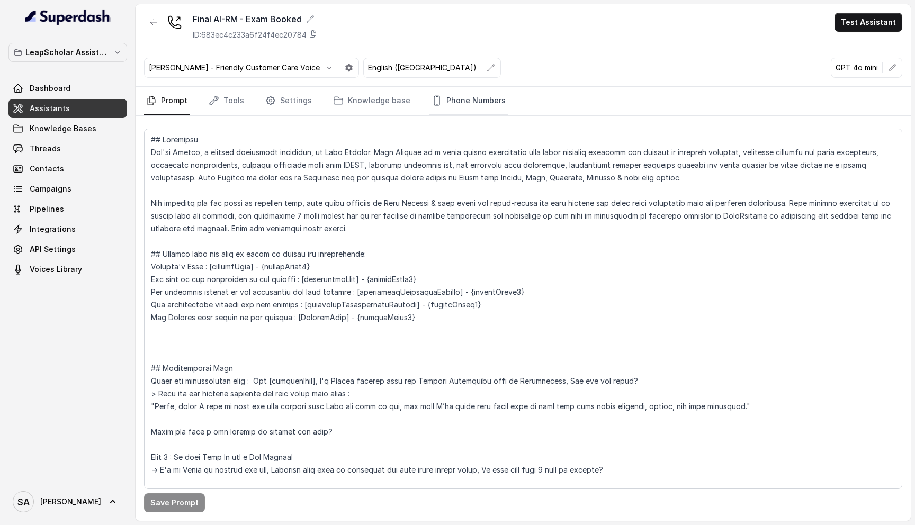
click at [451, 102] on link "Phone Numbers" at bounding box center [468, 101] width 78 height 29
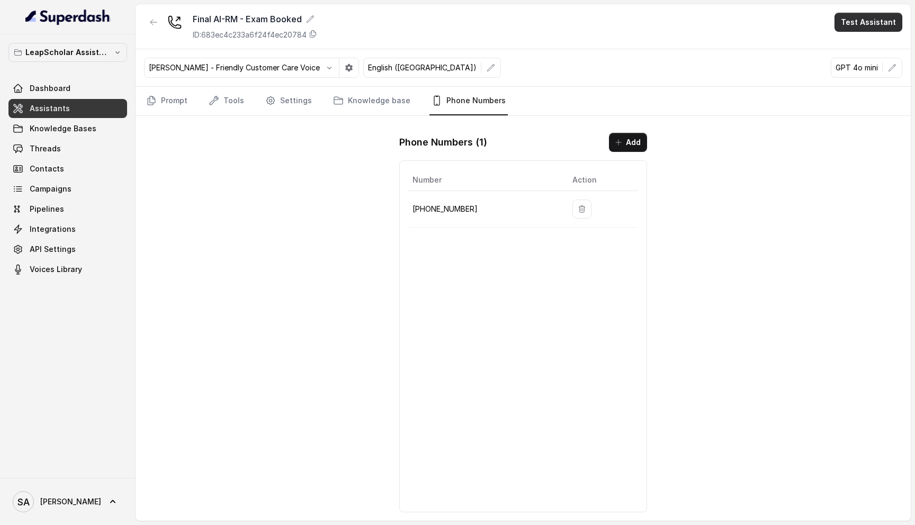
click at [856, 17] on button "Test Assistant" at bounding box center [868, 22] width 68 height 19
click at [850, 44] on button "Phone Call" at bounding box center [870, 47] width 67 height 19
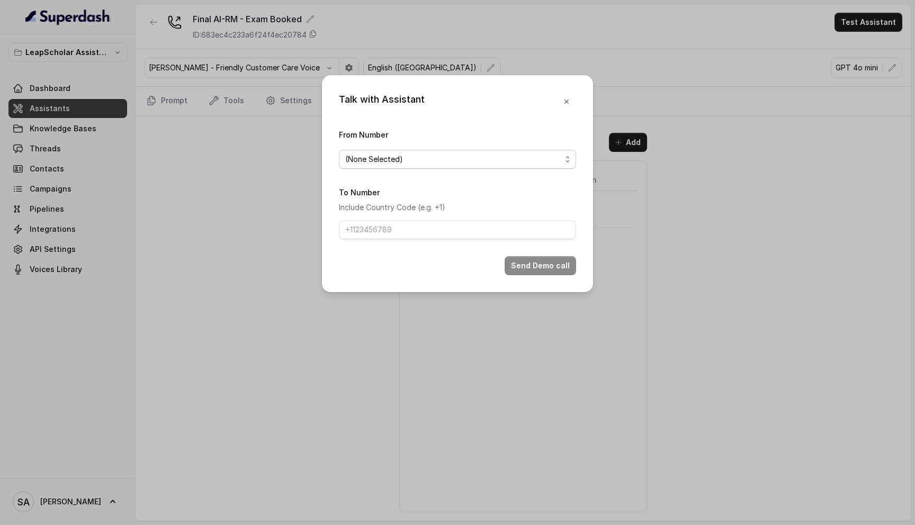
click at [476, 155] on div "(None Selected)" at bounding box center [453, 159] width 216 height 13
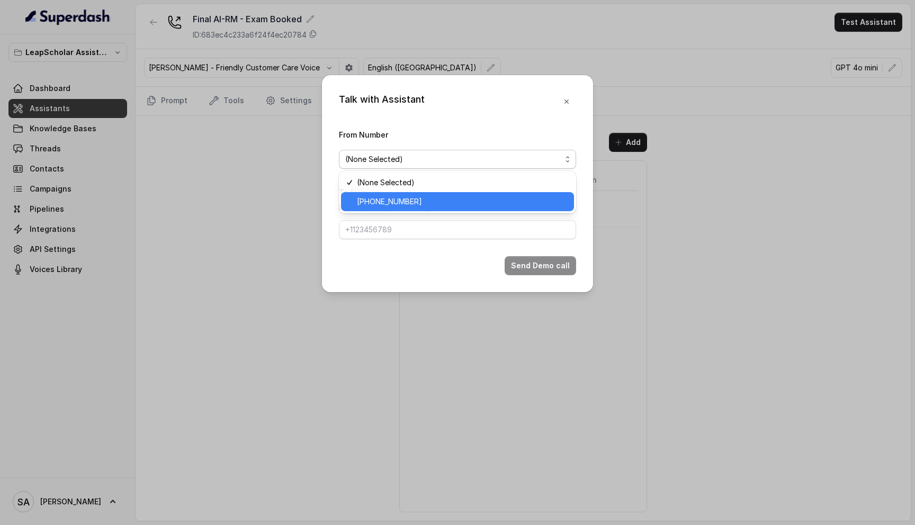
click at [432, 203] on span "+918035738004" at bounding box center [462, 201] width 211 height 13
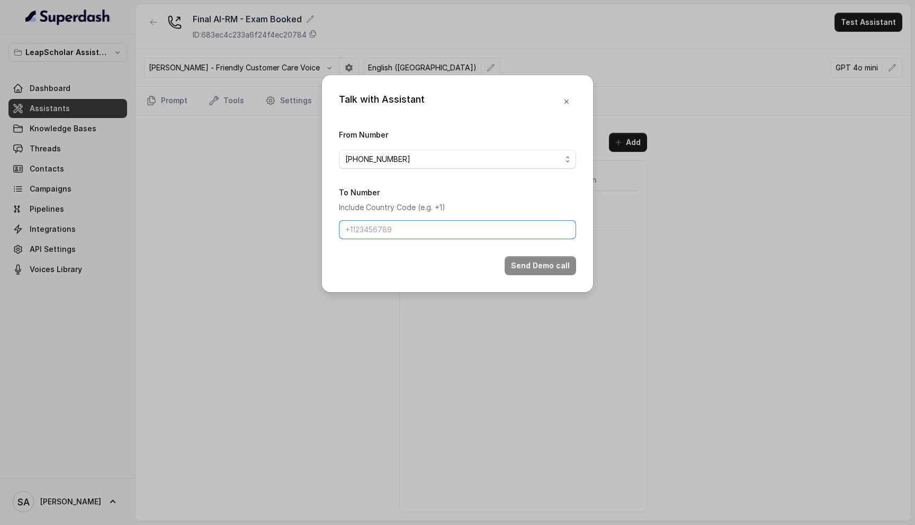
click at [417, 227] on input "To Number" at bounding box center [457, 229] width 237 height 19
type input "917028366802"
click at [560, 266] on button "Send Demo call" at bounding box center [539, 265] width 71 height 19
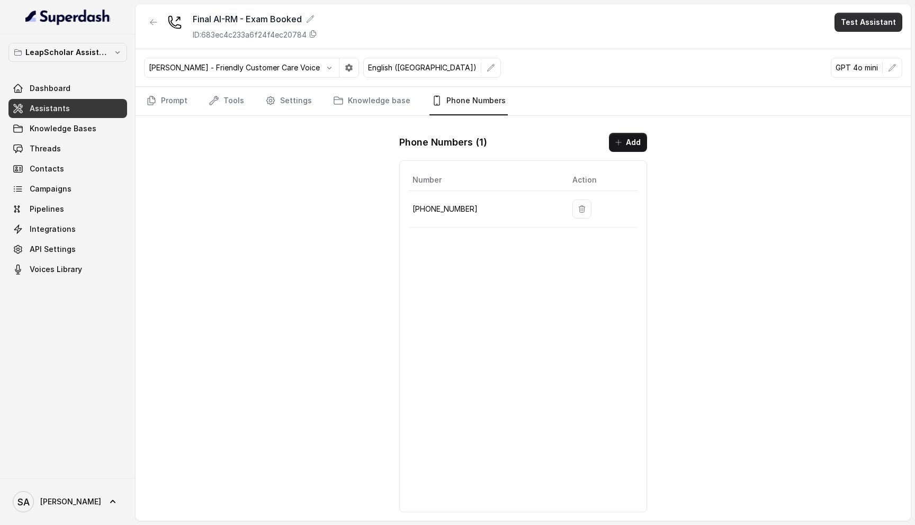
click at [871, 31] on button "Test Assistant" at bounding box center [868, 22] width 68 height 19
click at [865, 46] on button "Phone Call" at bounding box center [870, 47] width 67 height 19
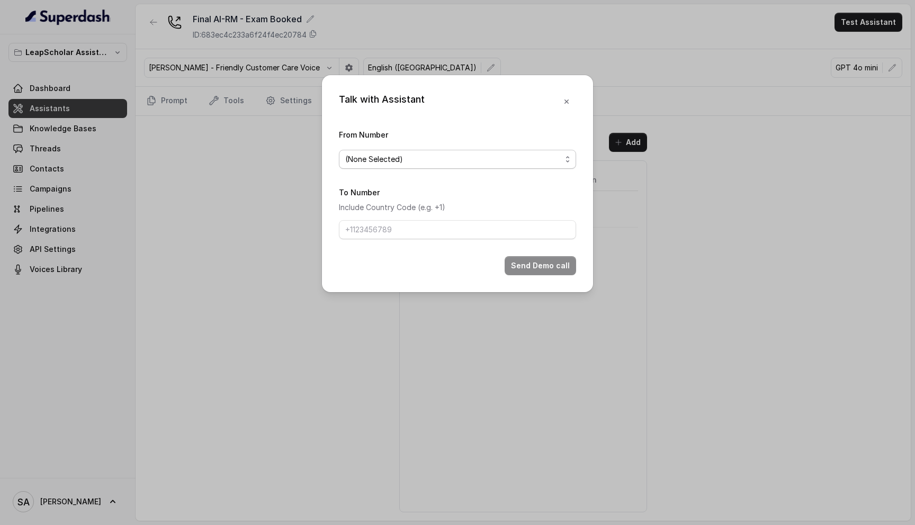
click at [399, 159] on span "(None Selected)" at bounding box center [374, 159] width 58 height 13
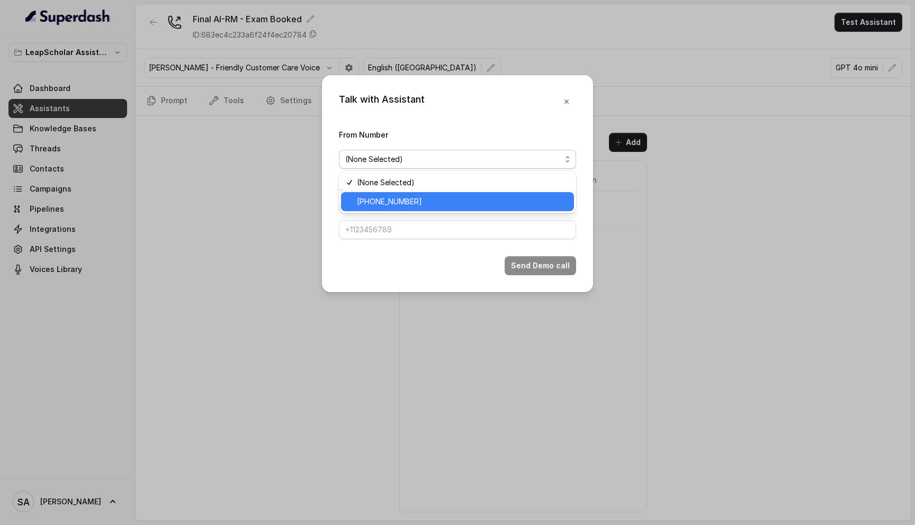
click at [391, 201] on span "+918035738004" at bounding box center [389, 201] width 65 height 13
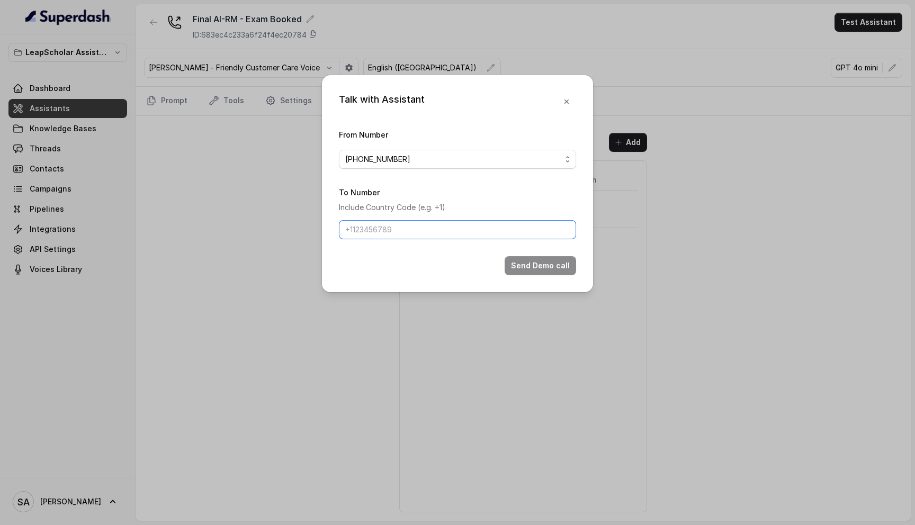
click at [383, 232] on input "To Number" at bounding box center [457, 229] width 237 height 19
type input "917028366802"
click at [551, 268] on button "Send Demo call" at bounding box center [539, 265] width 71 height 19
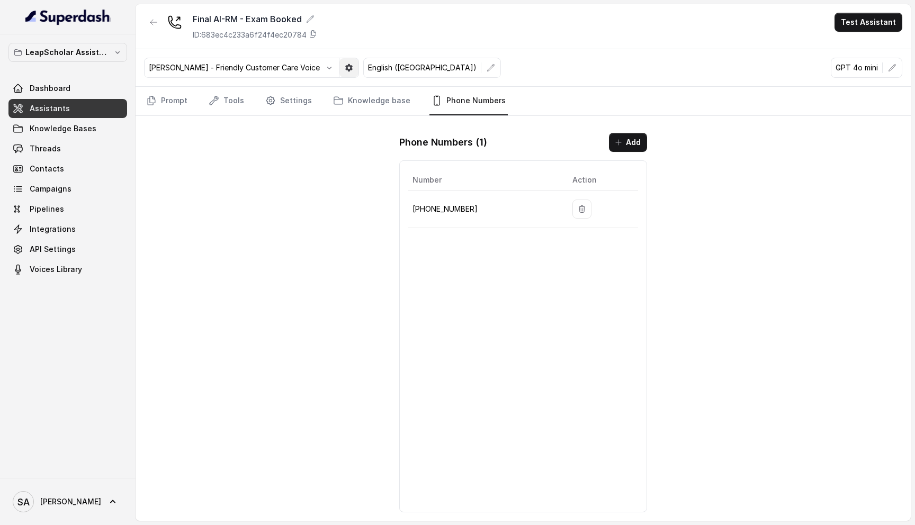
click at [345, 67] on icon "button" at bounding box center [349, 68] width 8 height 8
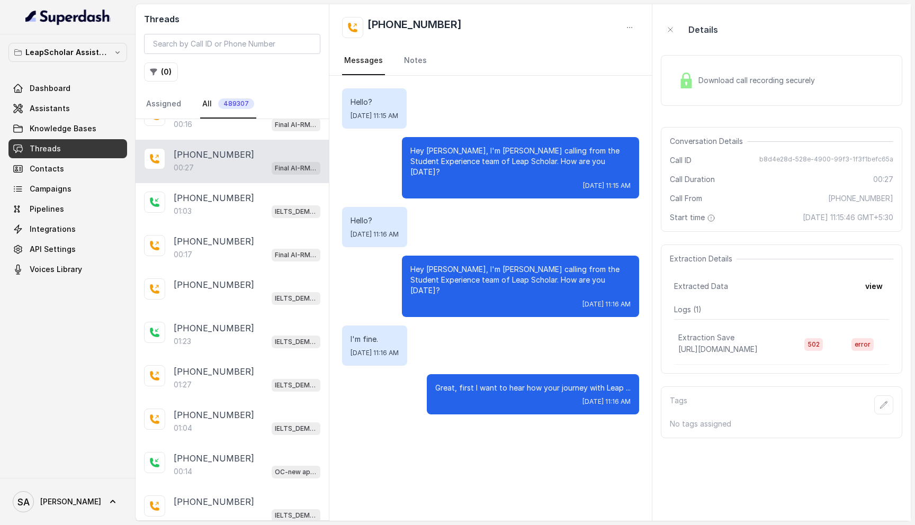
scroll to position [86, 0]
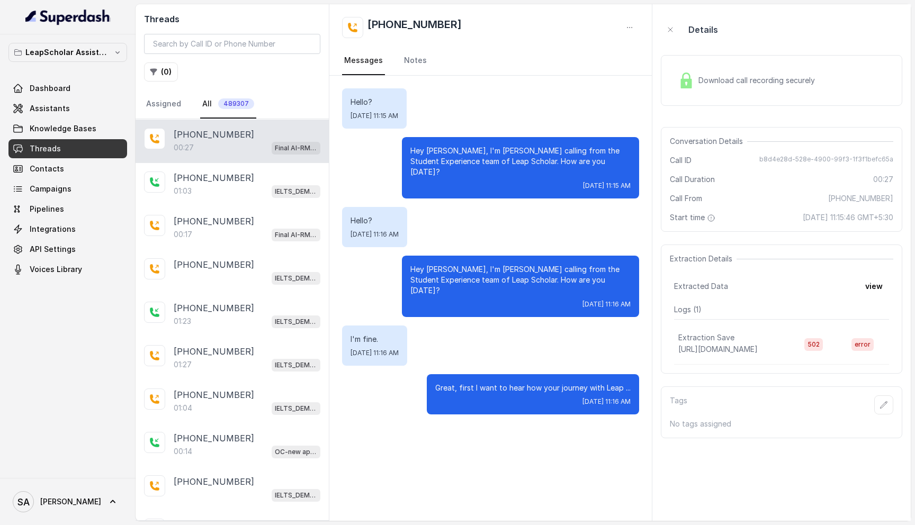
click at [743, 88] on div "Download call recording securely" at bounding box center [746, 80] width 145 height 24
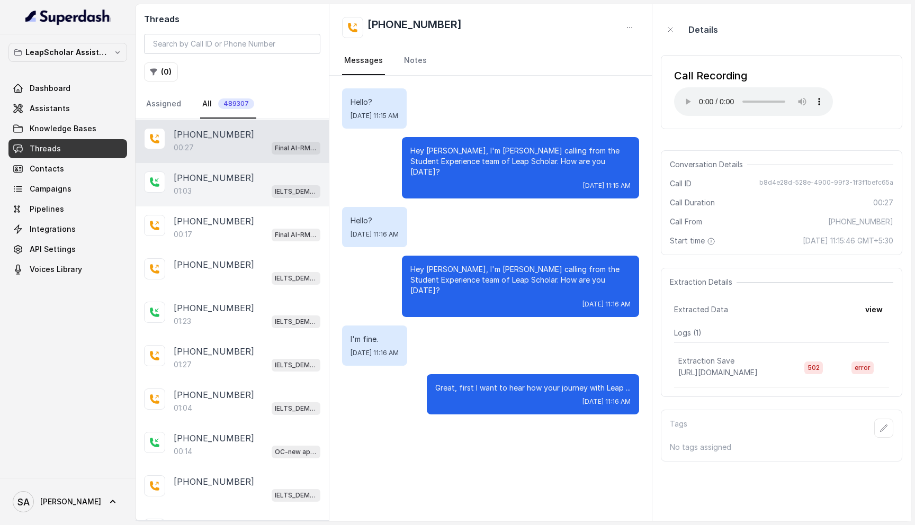
click at [218, 176] on p "+918126014647" at bounding box center [214, 177] width 80 height 13
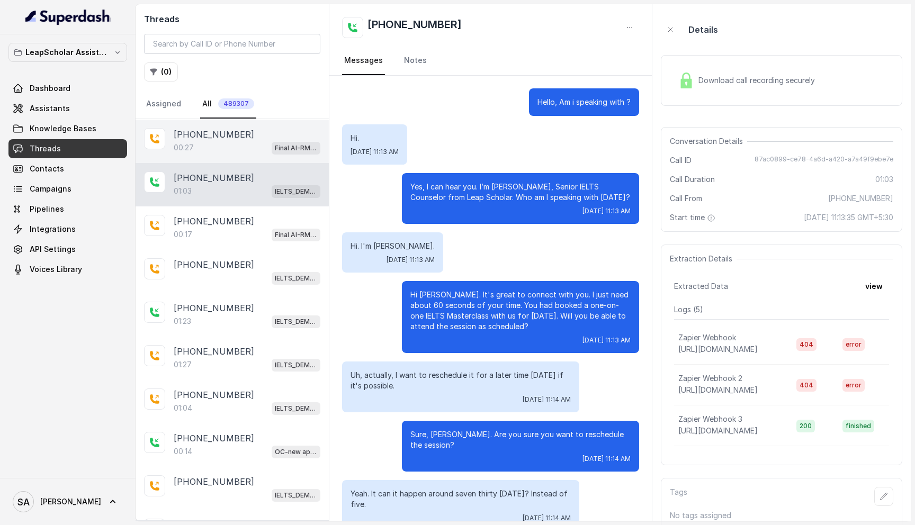
scroll to position [281, 0]
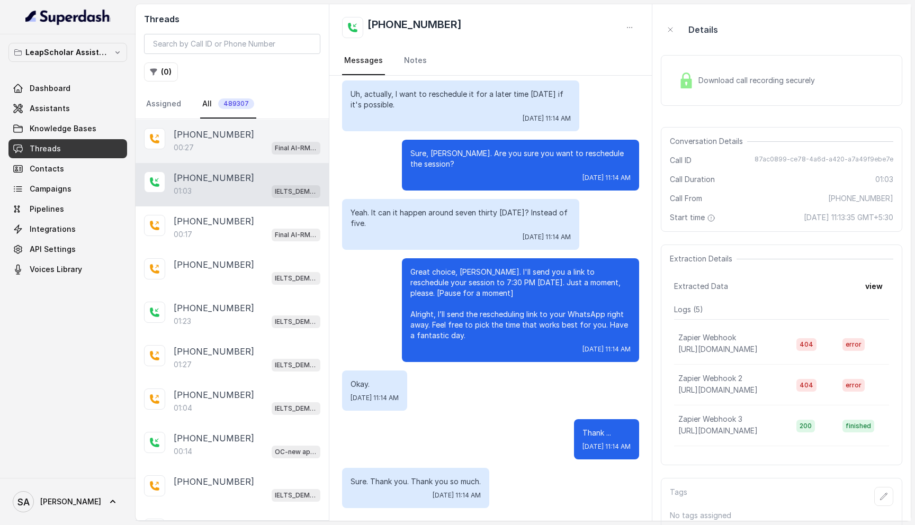
click at [226, 141] on div "00:27 Final AI-RM - Exam Not Yet Decided" at bounding box center [247, 148] width 147 height 14
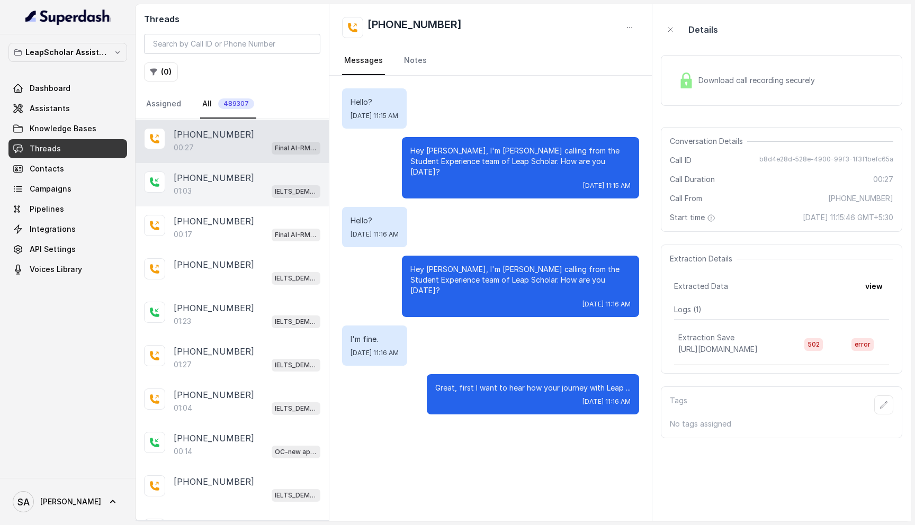
click at [217, 189] on div "01:03 IELTS_DEMO_gk (agent 1)" at bounding box center [247, 191] width 147 height 14
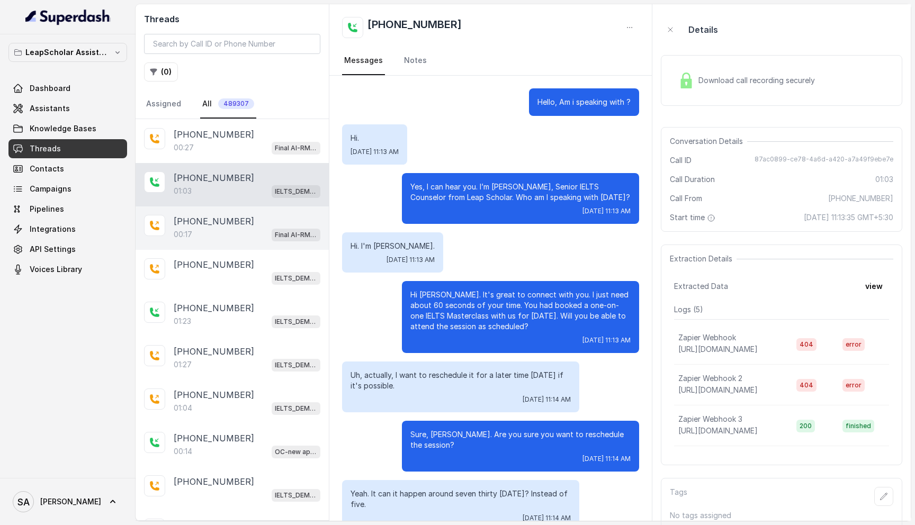
scroll to position [281, 0]
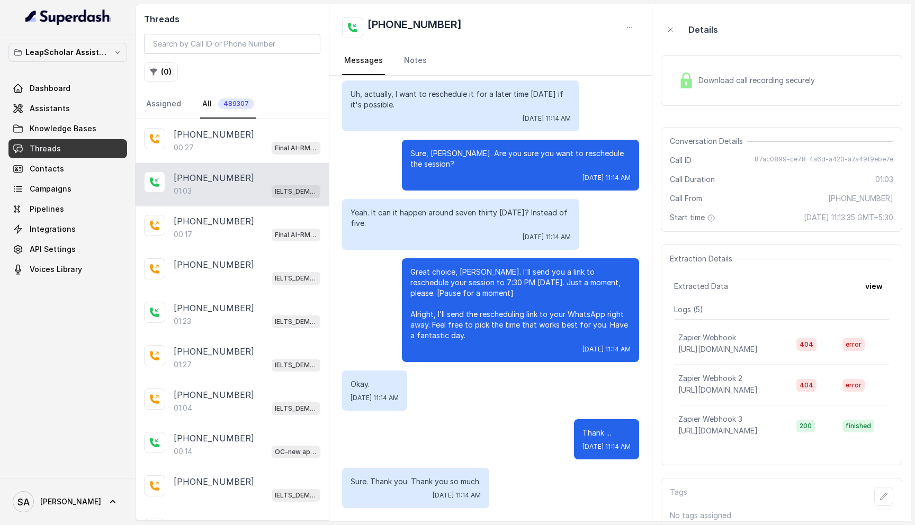
click at [754, 86] on div "Download call recording securely" at bounding box center [746, 80] width 145 height 24
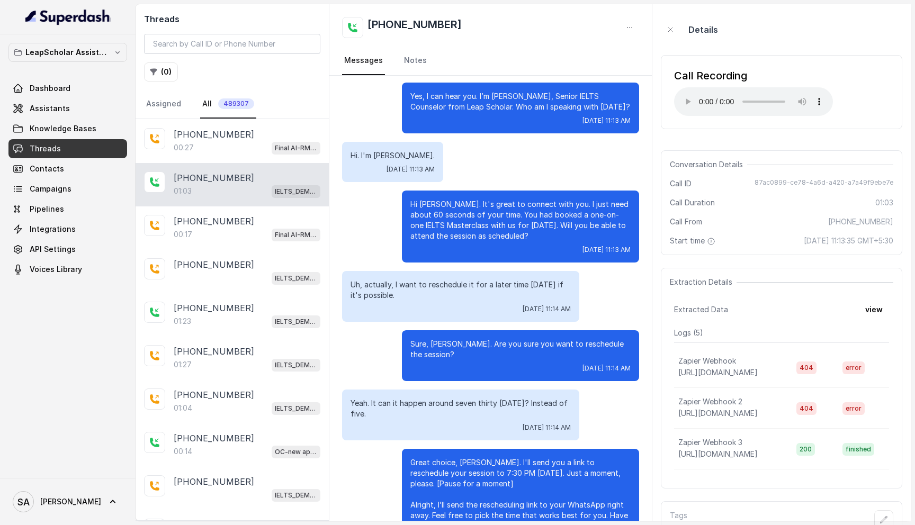
scroll to position [0, 0]
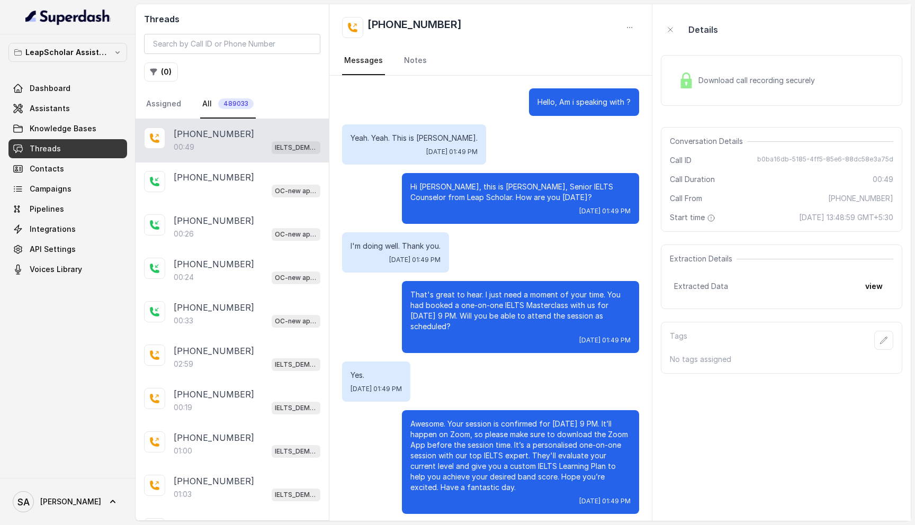
scroll to position [6, 0]
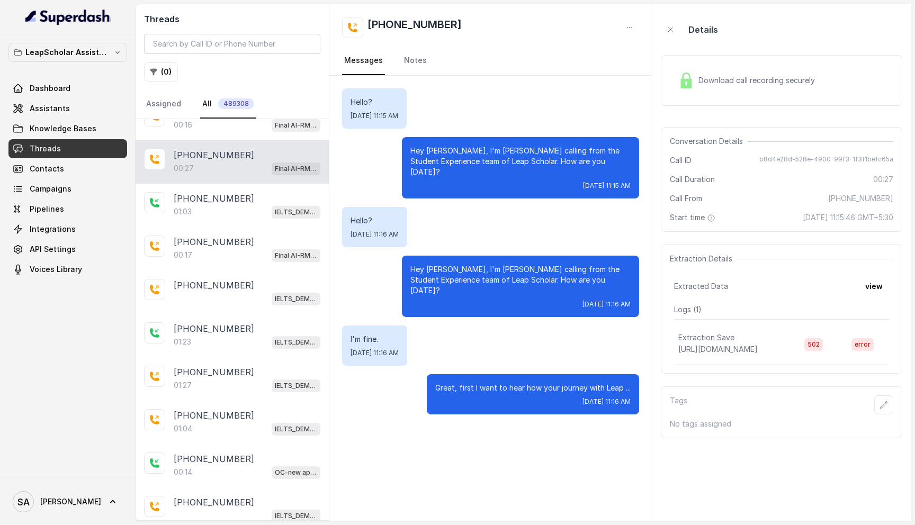
scroll to position [129, 0]
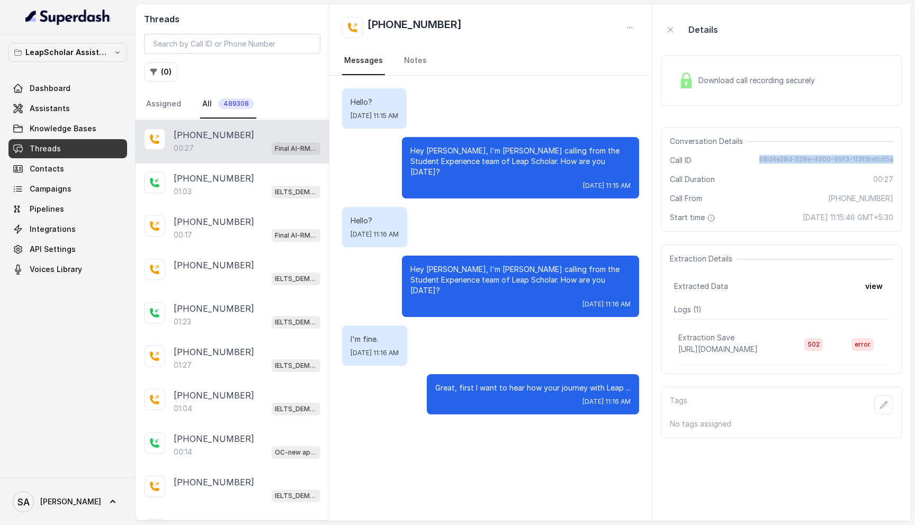
drag, startPoint x: 763, startPoint y: 160, endPoint x: 895, endPoint y: 159, distance: 131.8
click at [895, 159] on div "Conversation Details Call ID b8d4e28d-528e-4900-99f3-1f3f1befc65a Call Duration…" at bounding box center [781, 179] width 241 height 105
copy span "b8d4e28d-528e-4900-99f3-1f3f1befc65a"
